Goal: Task Accomplishment & Management: Complete application form

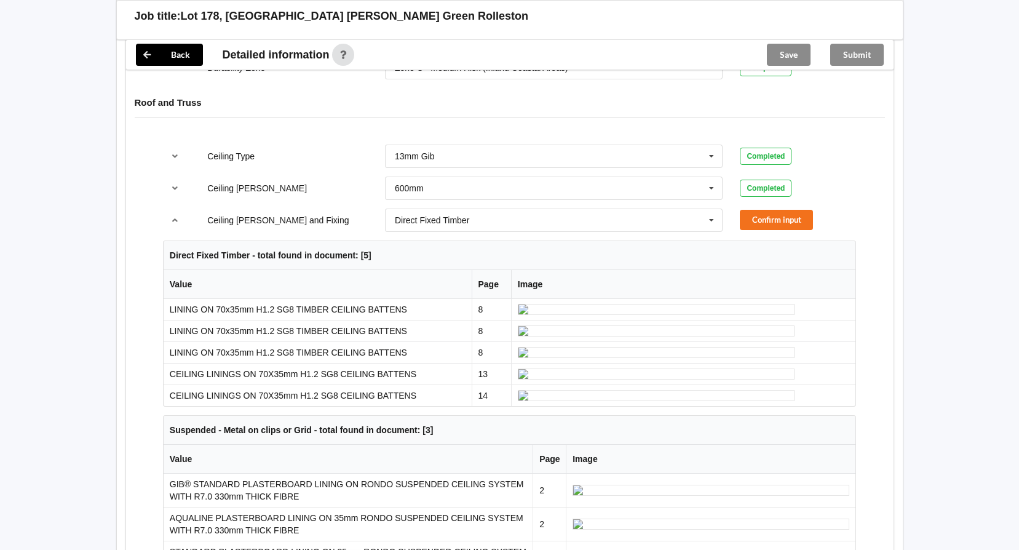
scroll to position [738, 0]
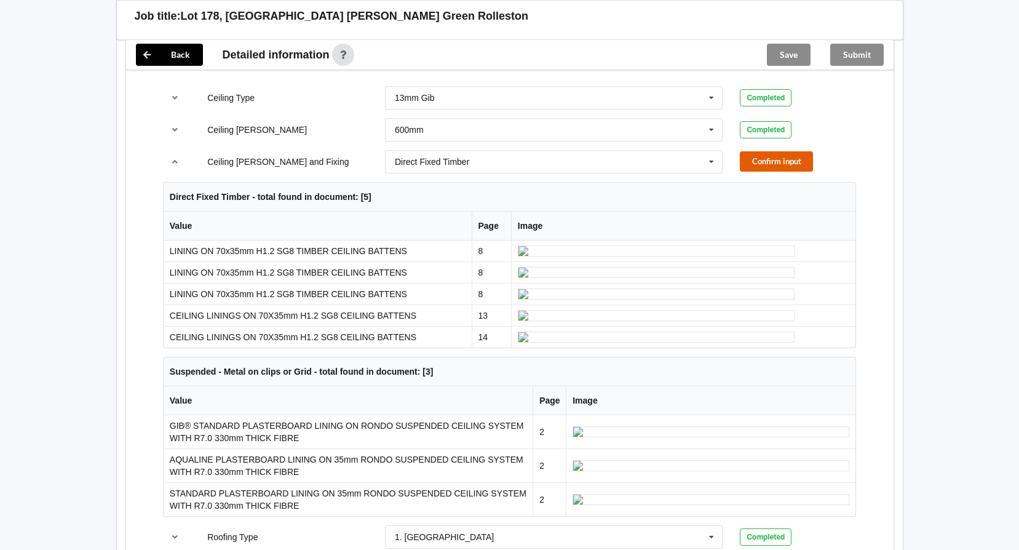
click at [759, 151] on button "Confirm input" at bounding box center [776, 161] width 73 height 20
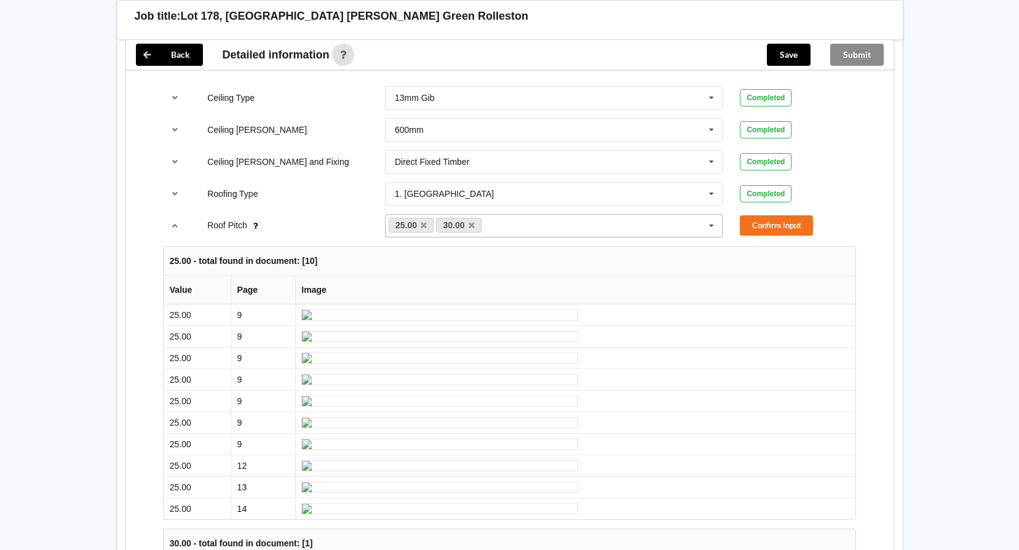
click at [472, 221] on icon at bounding box center [472, 225] width 6 height 8
click at [775, 215] on button "Confirm input" at bounding box center [776, 225] width 73 height 20
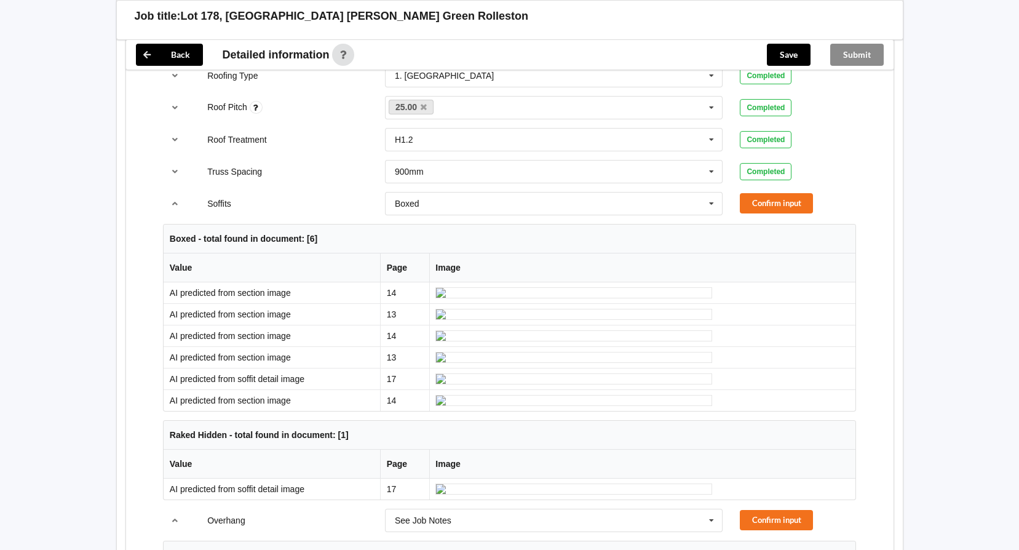
scroll to position [861, 0]
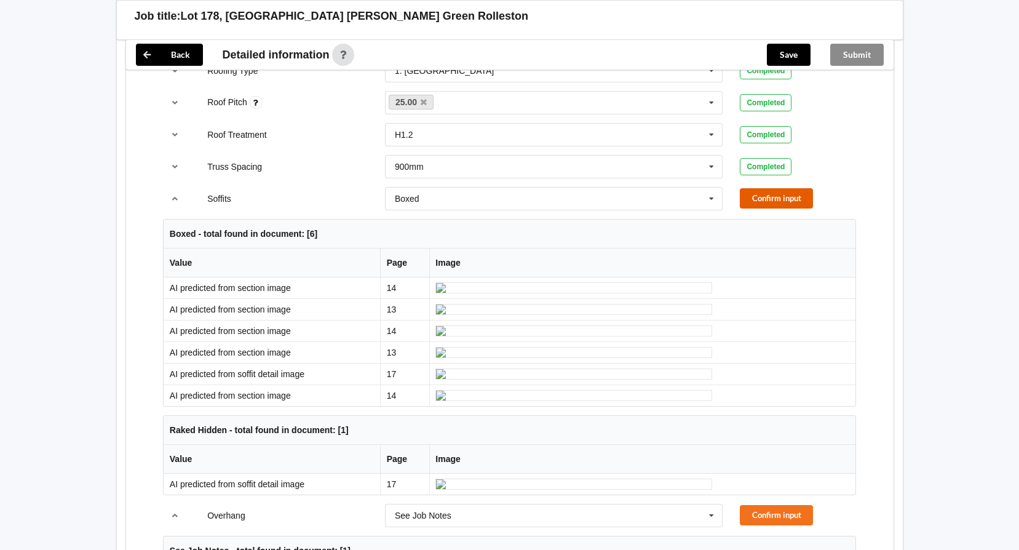
click at [766, 191] on button "Confirm input" at bounding box center [776, 198] width 73 height 20
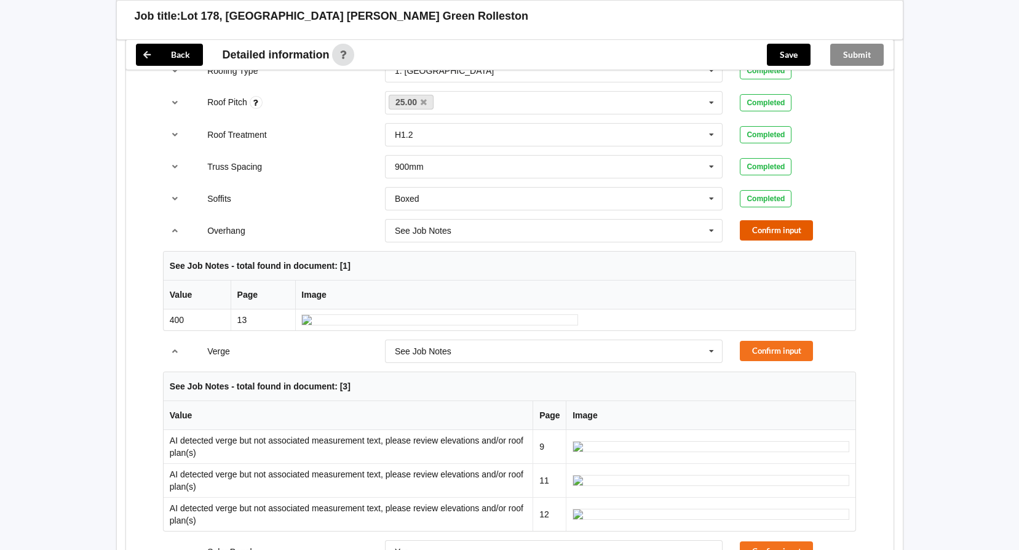
click at [786, 220] on button "Confirm input" at bounding box center [776, 230] width 73 height 20
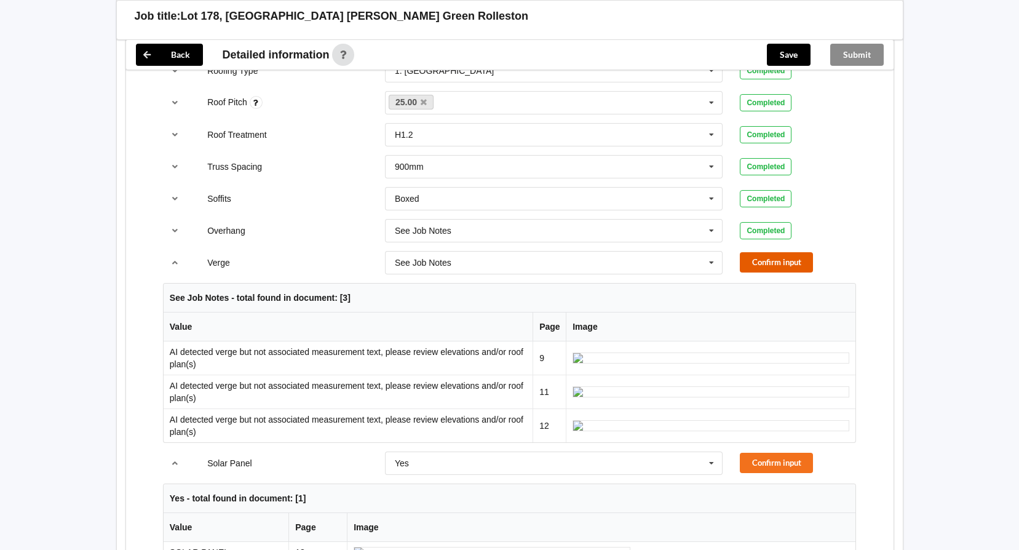
click at [765, 252] on button "Confirm input" at bounding box center [776, 262] width 73 height 20
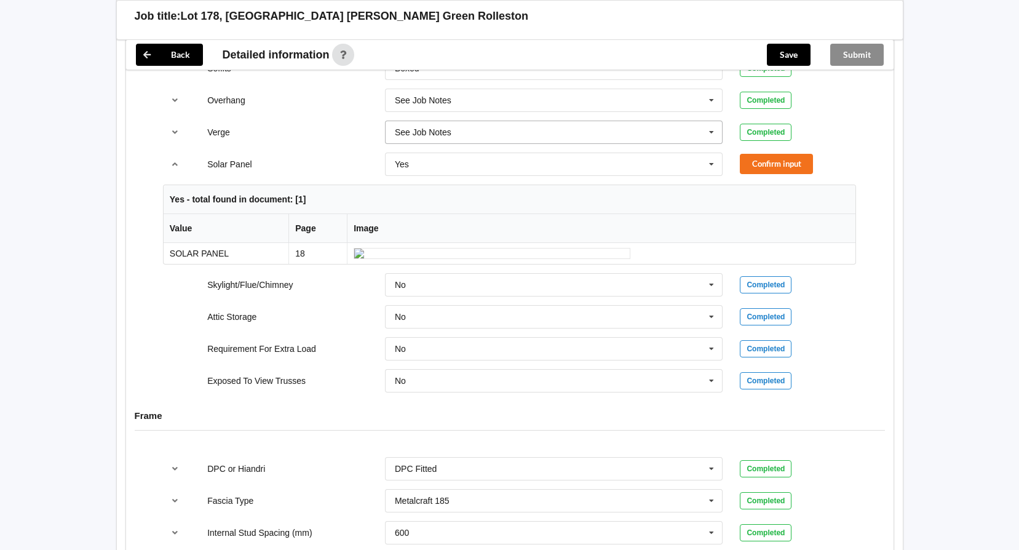
scroll to position [1045, 0]
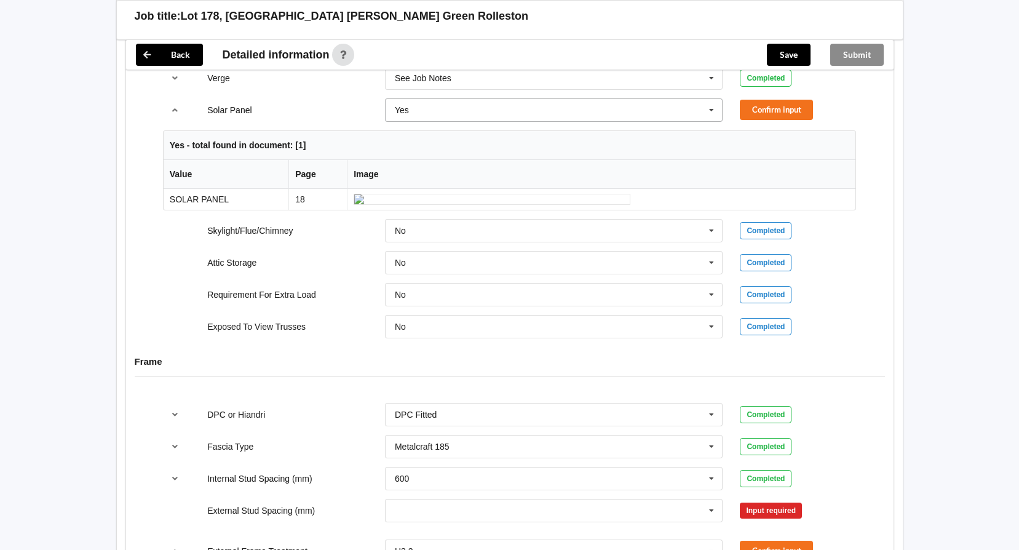
drag, startPoint x: 712, startPoint y: 100, endPoint x: 682, endPoint y: 107, distance: 30.3
click at [711, 100] on icon at bounding box center [711, 110] width 18 height 23
click at [398, 128] on span "No" at bounding box center [400, 133] width 11 height 10
click at [796, 100] on button "Confirm input" at bounding box center [776, 110] width 73 height 20
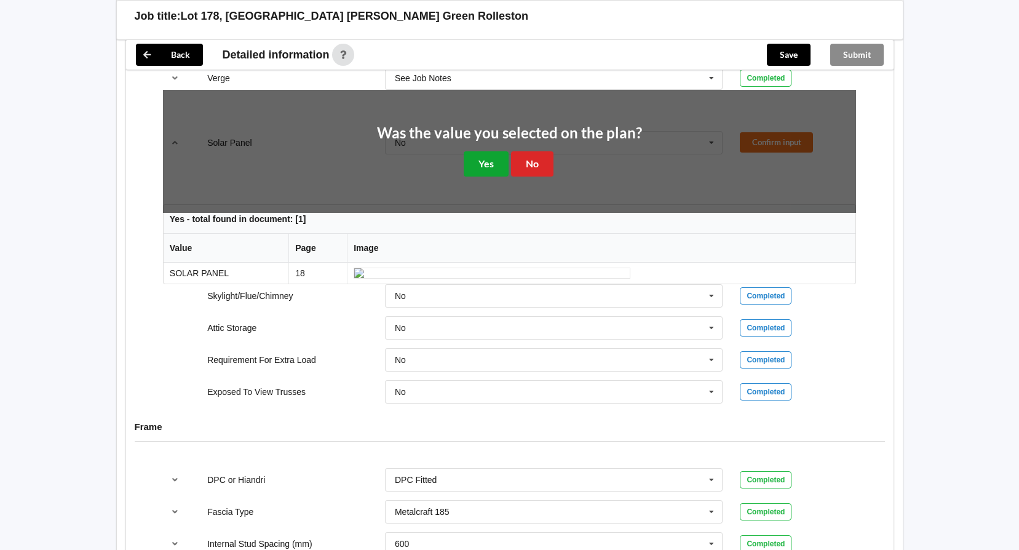
click at [489, 153] on button "Yes" at bounding box center [486, 163] width 45 height 25
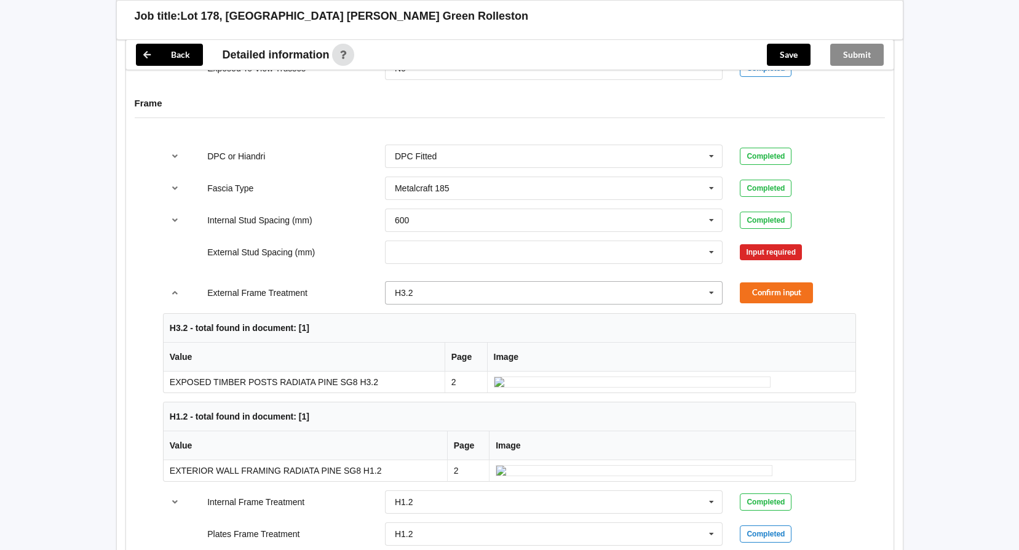
scroll to position [1230, 0]
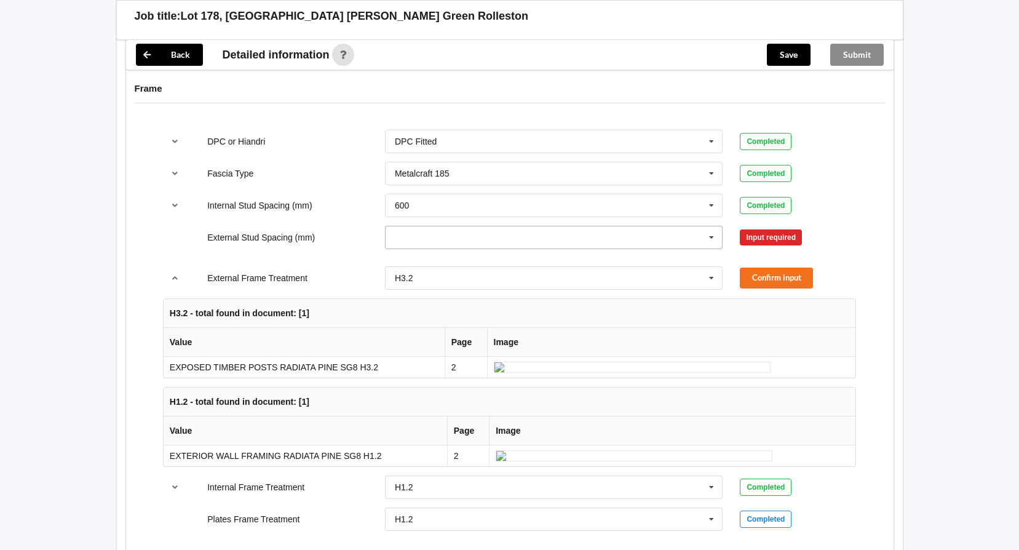
click at [704, 228] on icon at bounding box center [711, 237] width 18 height 23
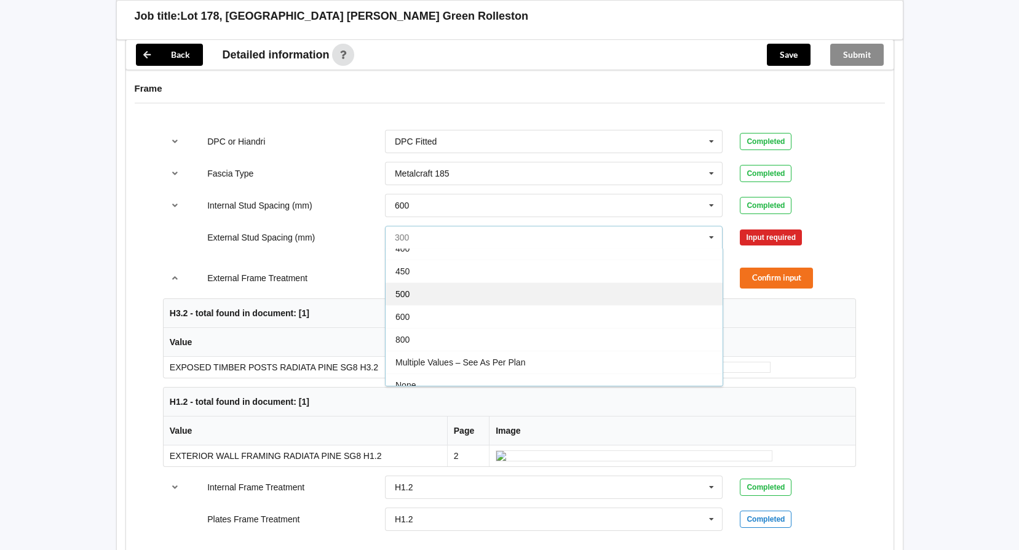
scroll to position [68, 0]
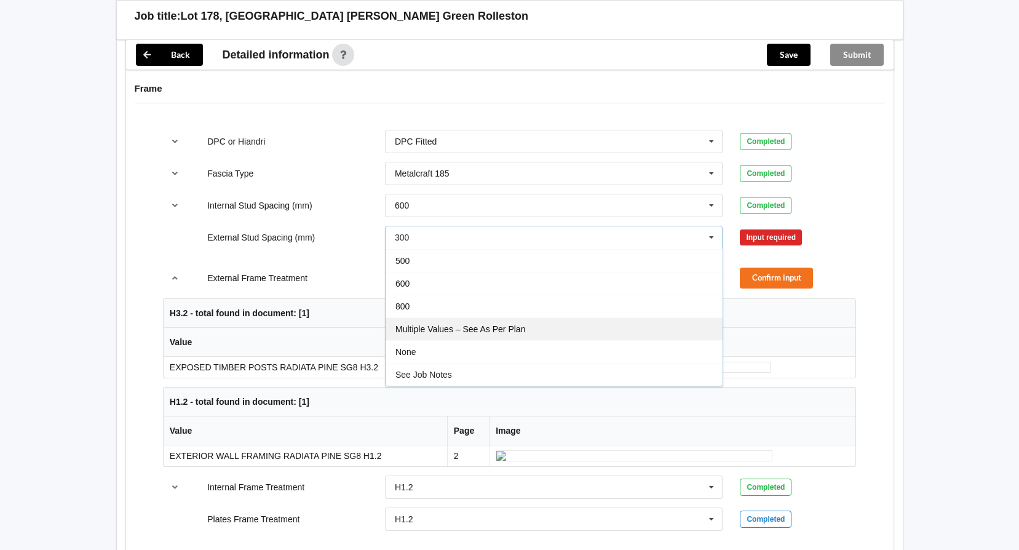
click at [504, 324] on span "Multiple Values – See As Per Plan" at bounding box center [460, 329] width 130 height 10
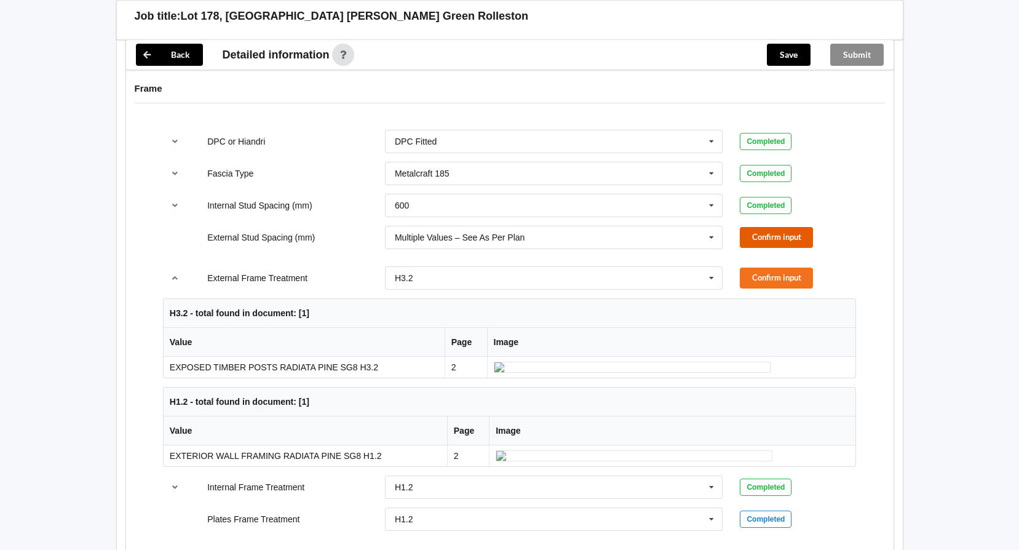
click at [779, 227] on button "Confirm input" at bounding box center [776, 237] width 73 height 20
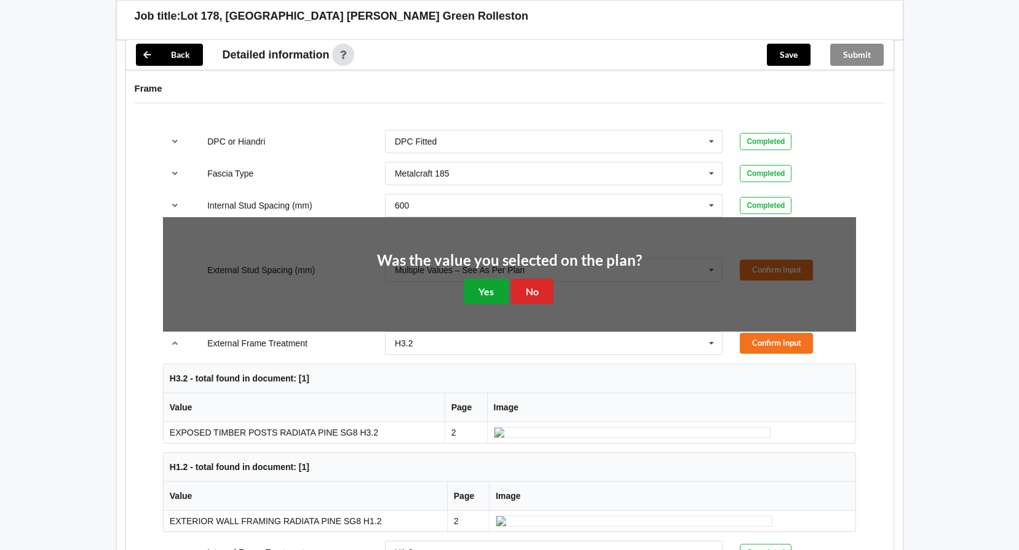
click at [487, 279] on button "Yes" at bounding box center [486, 291] width 45 height 25
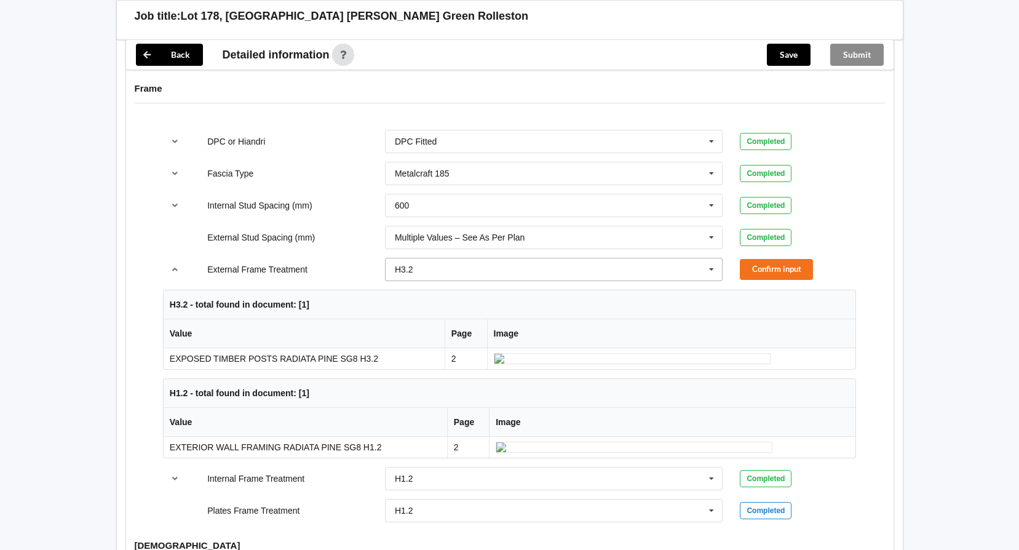
click at [708, 258] on icon at bounding box center [711, 269] width 18 height 23
click at [422, 280] on div "H1.2" at bounding box center [554, 291] width 337 height 23
click at [759, 259] on button "Confirm input" at bounding box center [776, 269] width 73 height 20
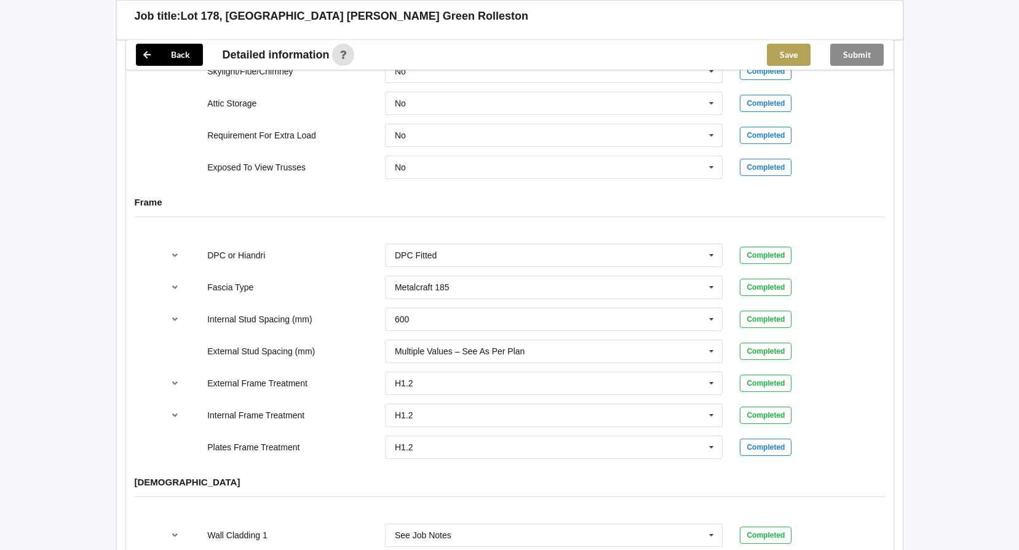
click at [770, 53] on button "Save" at bounding box center [789, 55] width 44 height 22
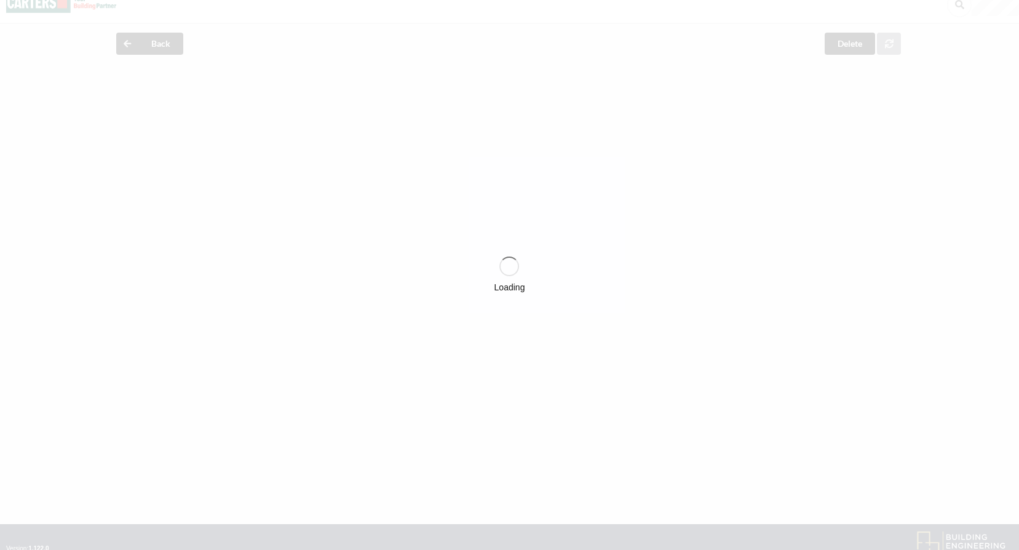
scroll to position [0, 0]
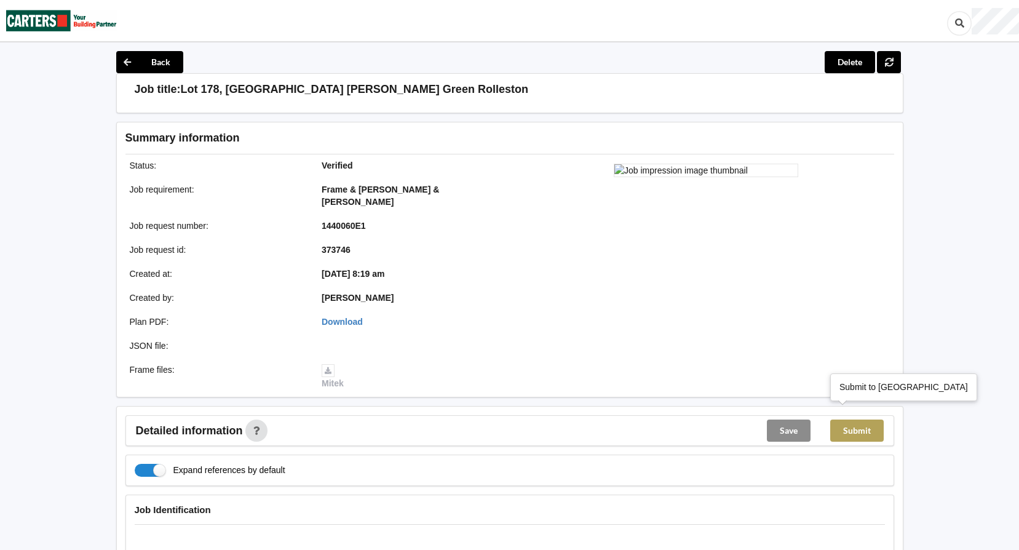
click at [852, 419] on button "Submit" at bounding box center [856, 430] width 53 height 22
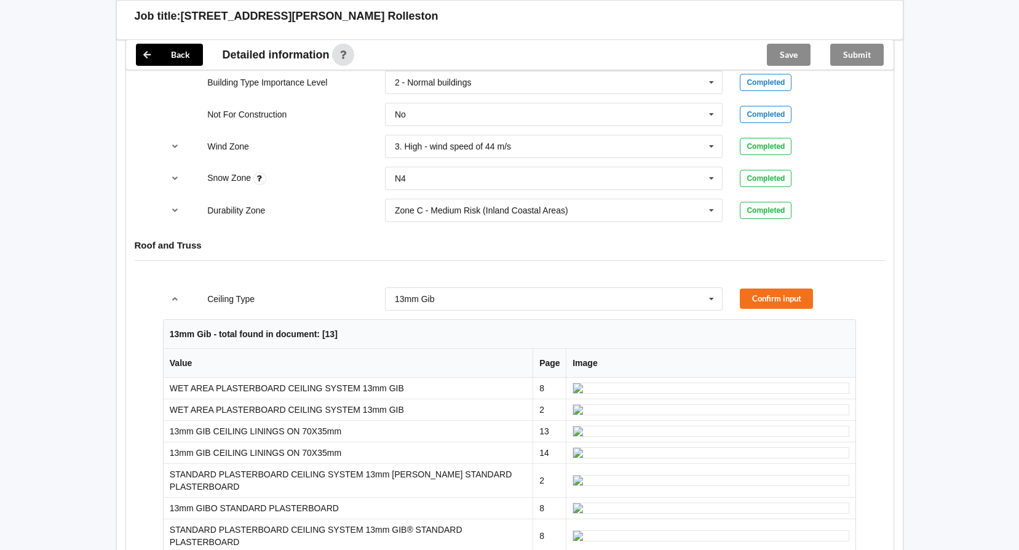
scroll to position [553, 0]
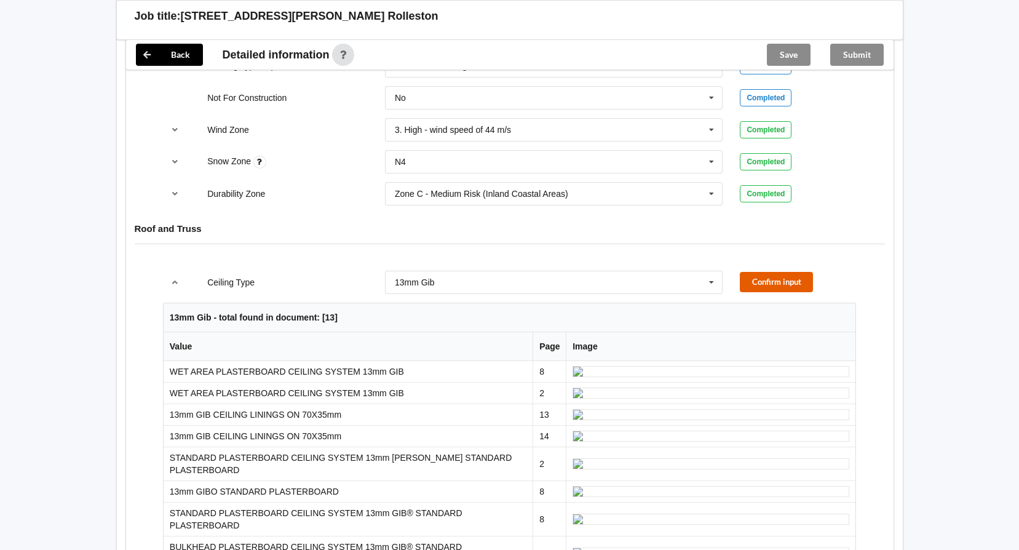
click at [757, 272] on button "Confirm input" at bounding box center [776, 282] width 73 height 20
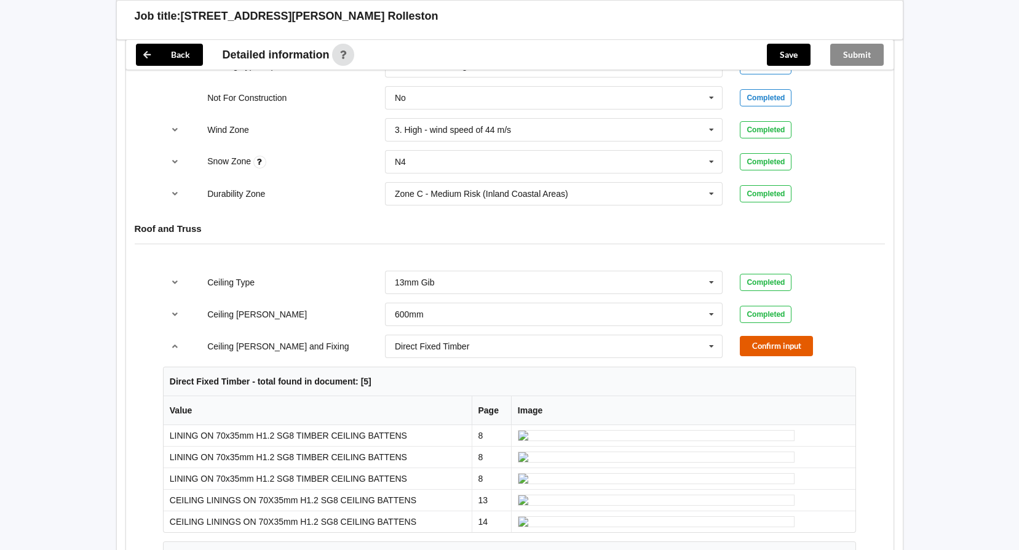
click at [753, 336] on button "Confirm input" at bounding box center [776, 346] width 73 height 20
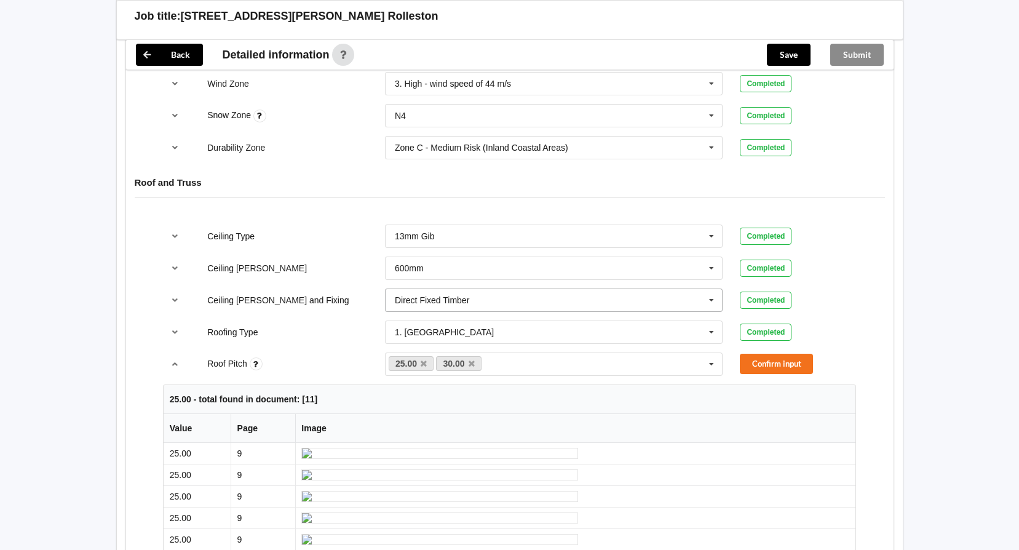
scroll to position [738, 0]
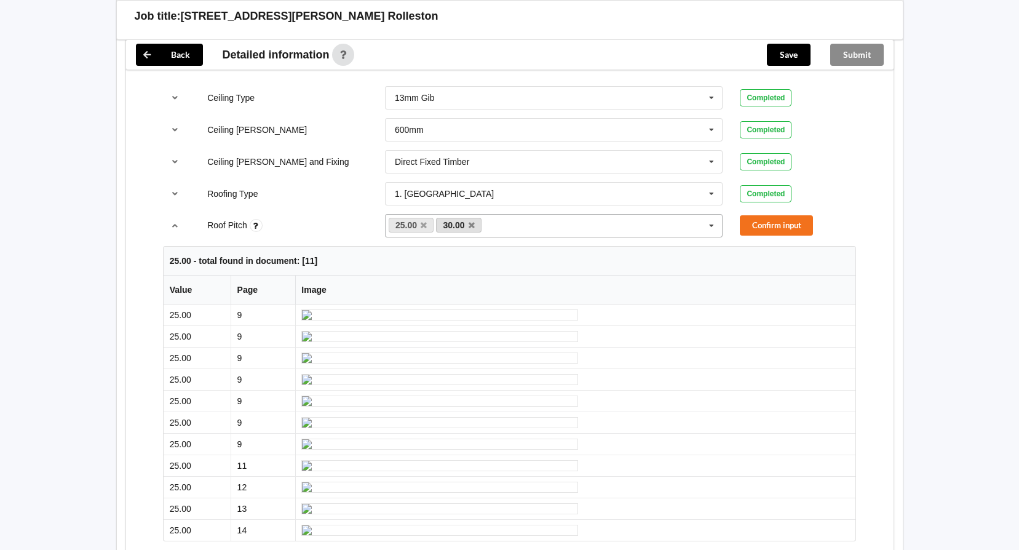
click at [473, 218] on link "30.00" at bounding box center [458, 225] width 45 height 15
drag, startPoint x: 472, startPoint y: 211, endPoint x: 485, endPoint y: 208, distance: 13.9
click at [472, 221] on icon at bounding box center [472, 225] width 6 height 8
click at [758, 215] on button "Confirm input" at bounding box center [776, 225] width 73 height 20
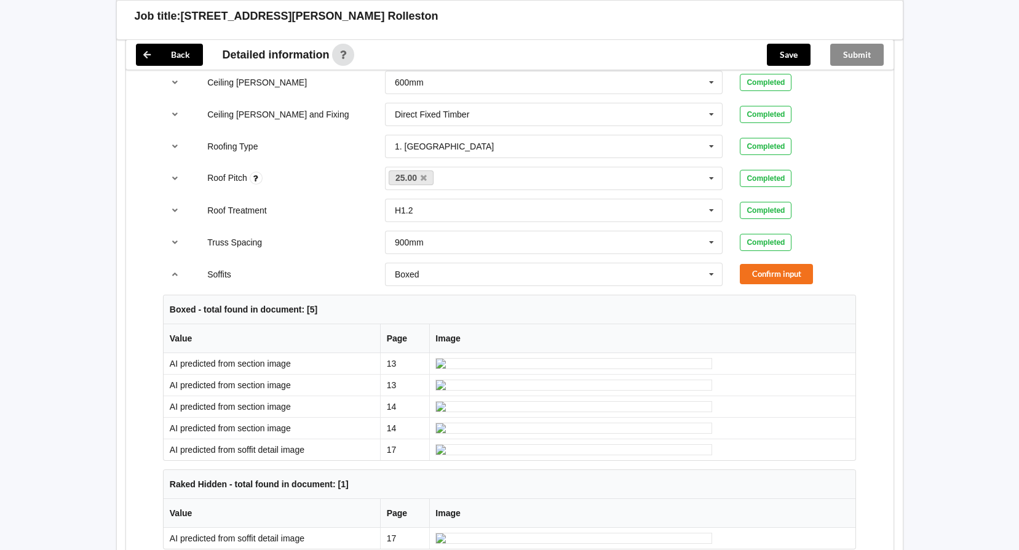
scroll to position [861, 0]
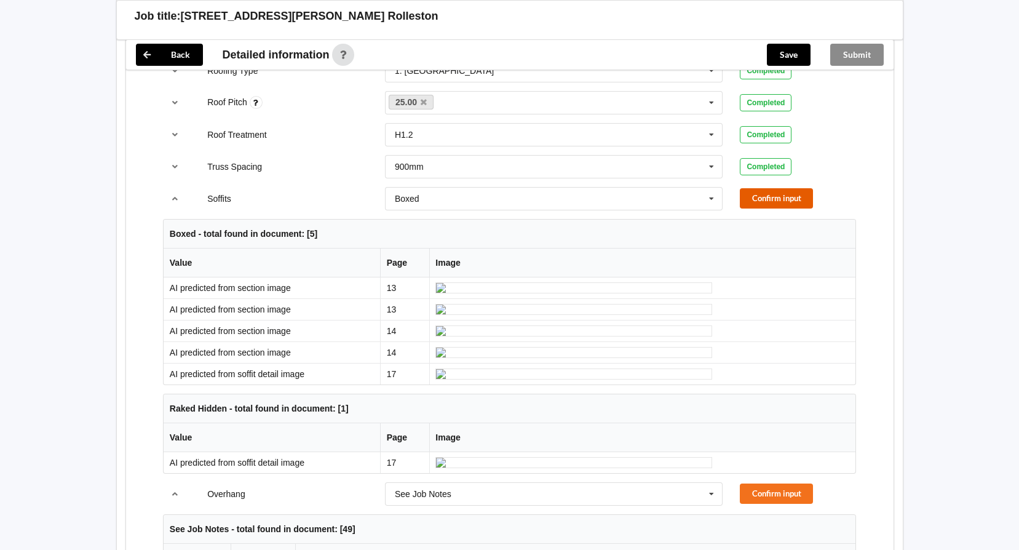
click at [770, 189] on button "Confirm input" at bounding box center [776, 198] width 73 height 20
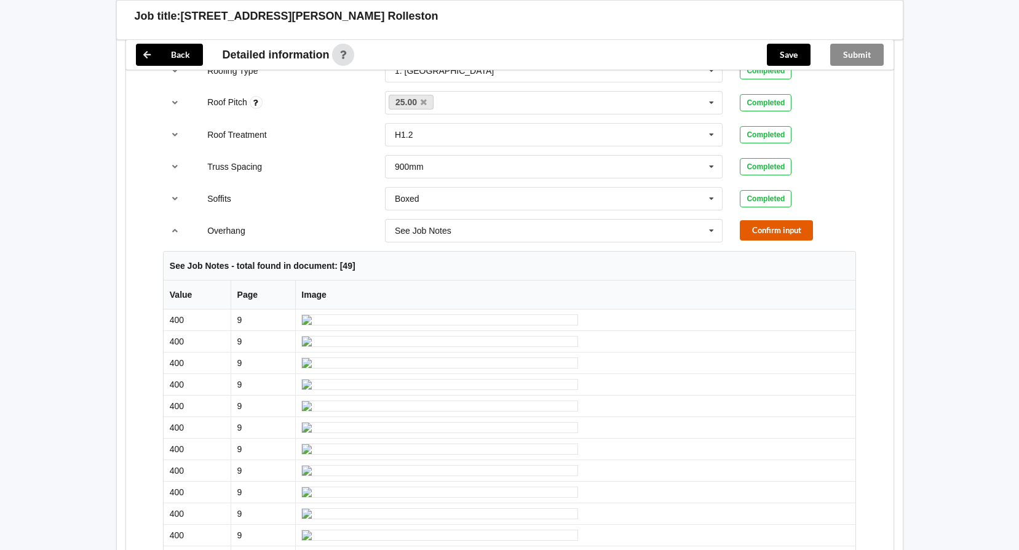
click at [780, 220] on button "Confirm input" at bounding box center [776, 230] width 73 height 20
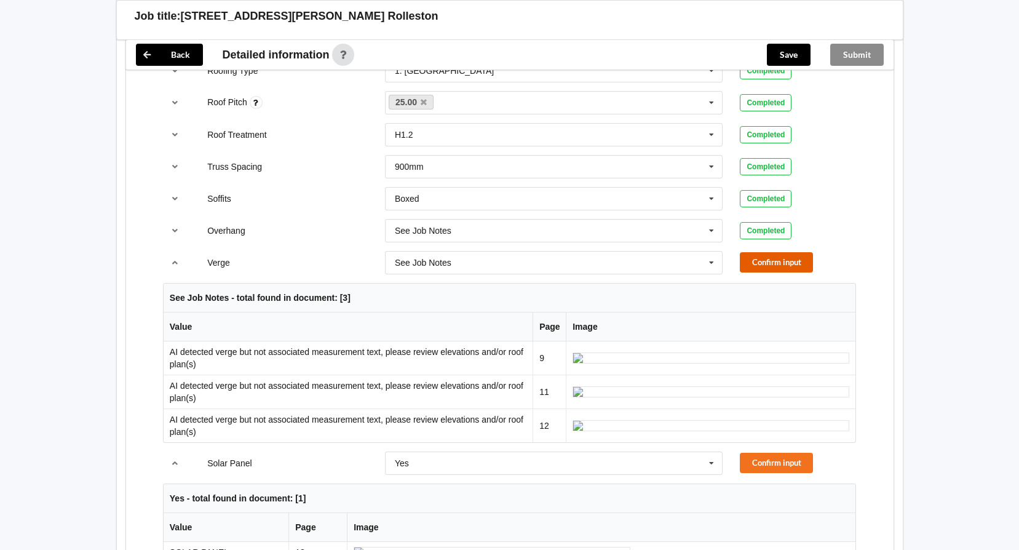
click at [766, 252] on button "Confirm input" at bounding box center [776, 262] width 73 height 20
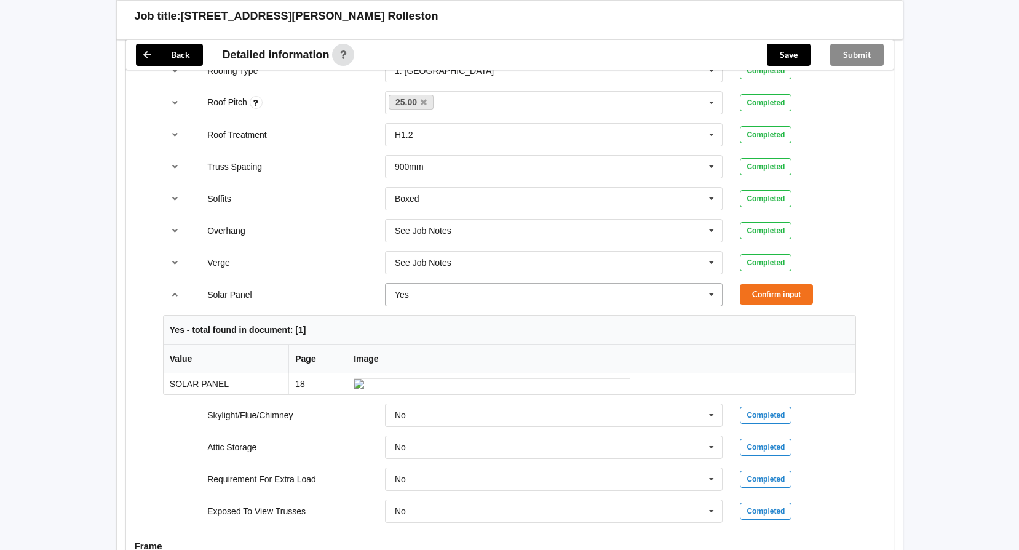
click at [710, 286] on icon at bounding box center [711, 294] width 18 height 23
click at [464, 310] on div "No" at bounding box center [554, 317] width 337 height 23
click at [770, 284] on button "Confirm input" at bounding box center [776, 294] width 73 height 20
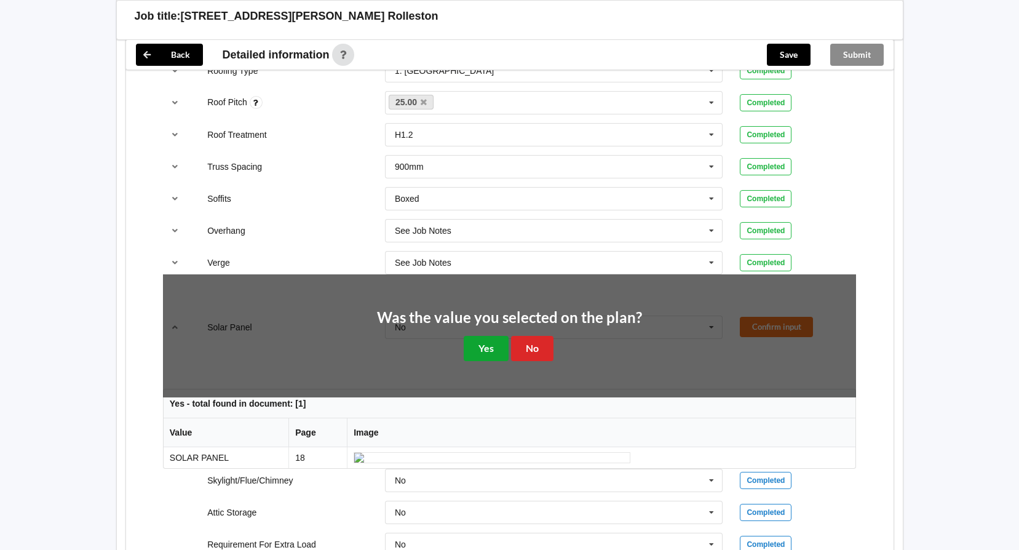
drag, startPoint x: 486, startPoint y: 333, endPoint x: 492, endPoint y: 325, distance: 10.5
click at [487, 336] on button "Yes" at bounding box center [486, 348] width 45 height 25
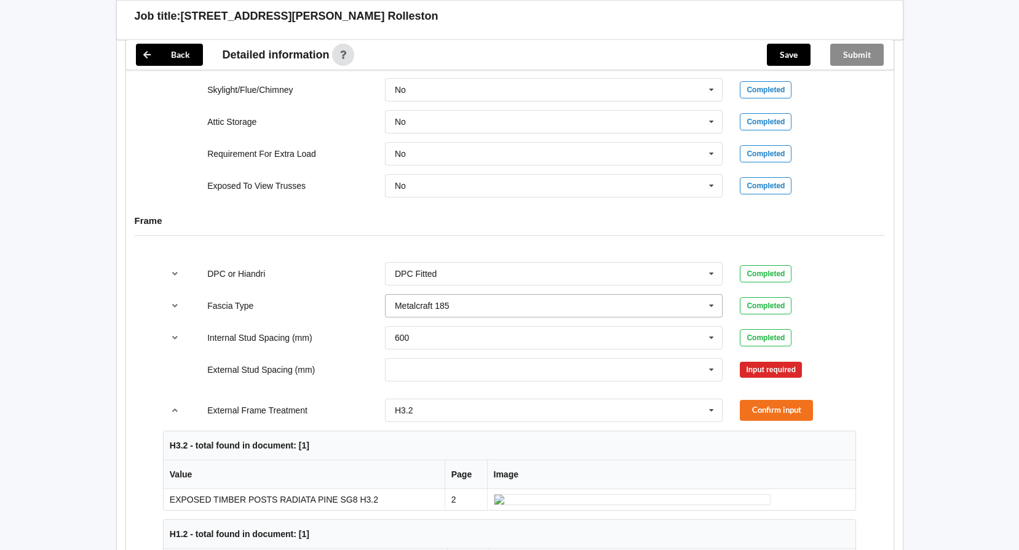
scroll to position [1168, 0]
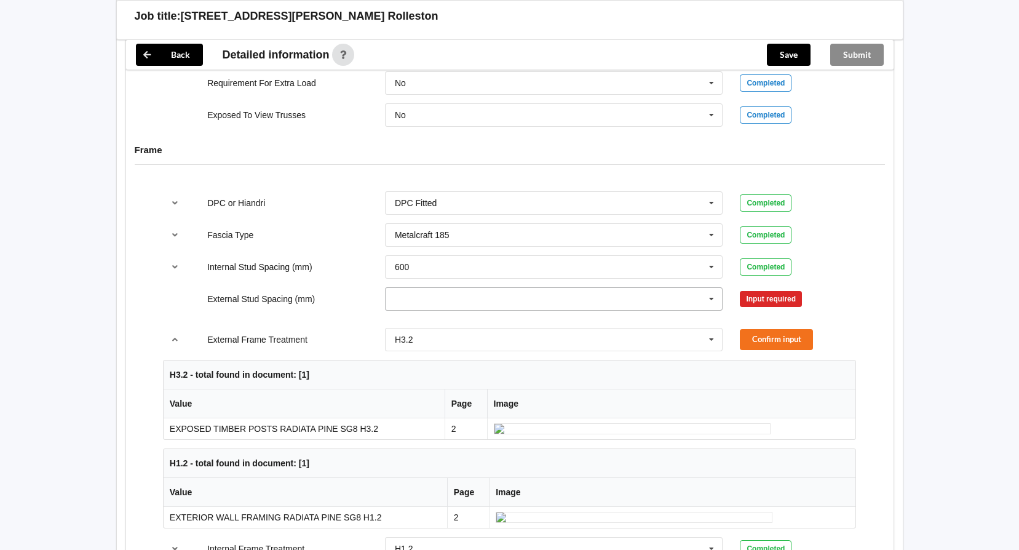
click at [708, 289] on icon at bounding box center [711, 299] width 18 height 23
click at [521, 386] on span "Multiple Values – See As Per Plan" at bounding box center [460, 391] width 130 height 10
click at [757, 288] on button "Confirm input" at bounding box center [776, 298] width 73 height 20
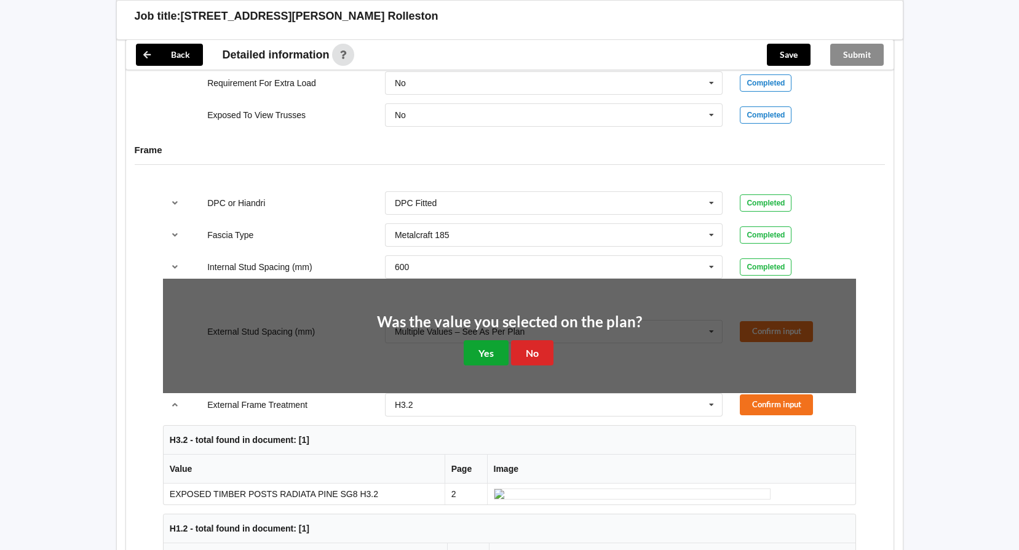
click at [494, 346] on button "Yes" at bounding box center [486, 352] width 45 height 25
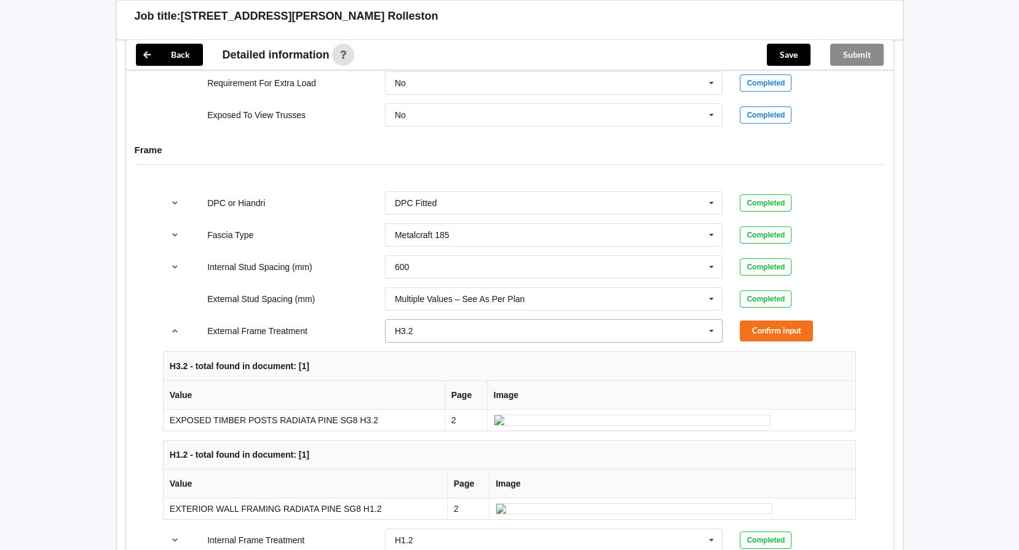
click at [711, 320] on icon at bounding box center [711, 331] width 18 height 23
click at [467, 370] on div "H3.2" at bounding box center [554, 376] width 337 height 23
click at [772, 320] on button "Confirm input" at bounding box center [776, 330] width 73 height 20
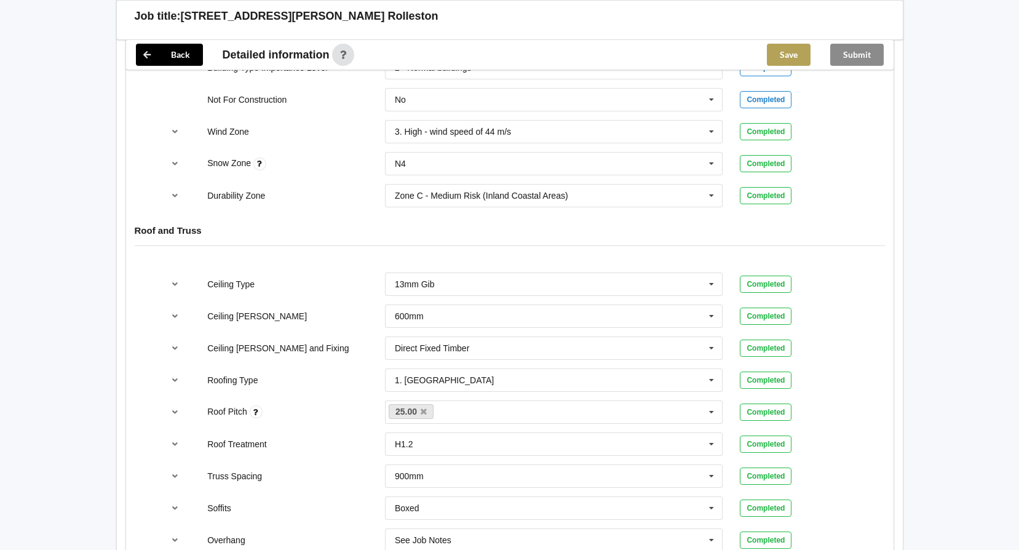
click at [785, 50] on button "Save" at bounding box center [789, 55] width 44 height 22
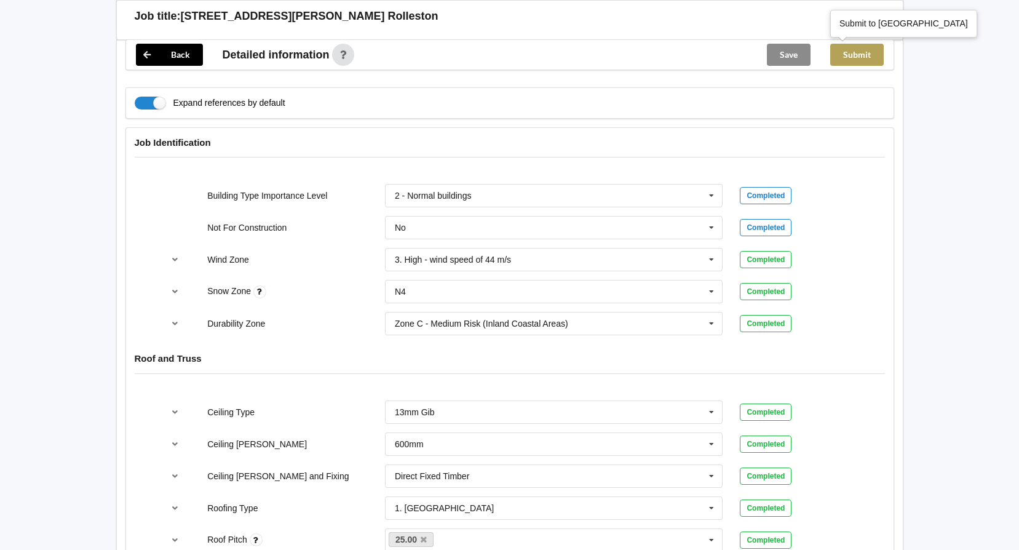
click at [852, 60] on button "Submit" at bounding box center [856, 55] width 53 height 22
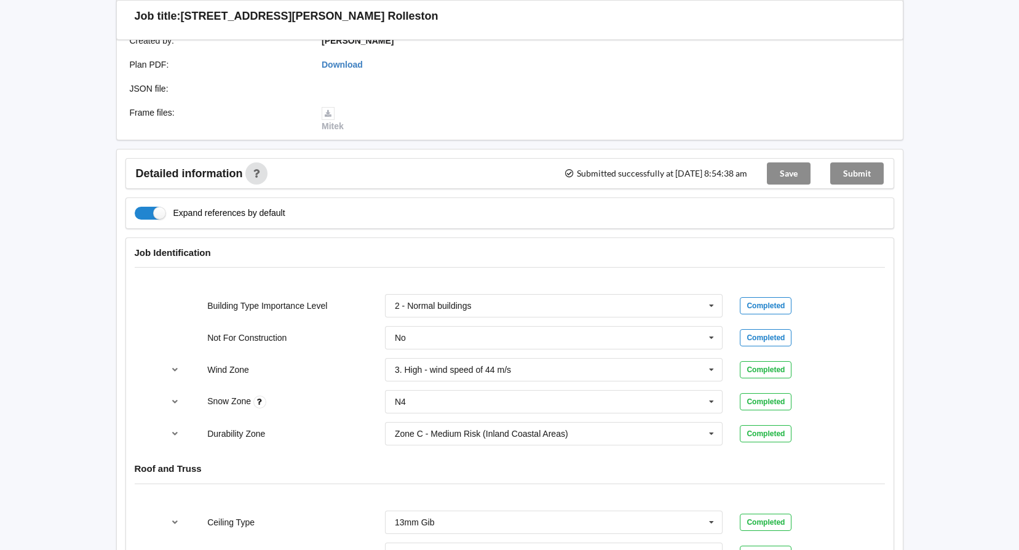
scroll to position [121, 0]
